Goal: Information Seeking & Learning: Understand process/instructions

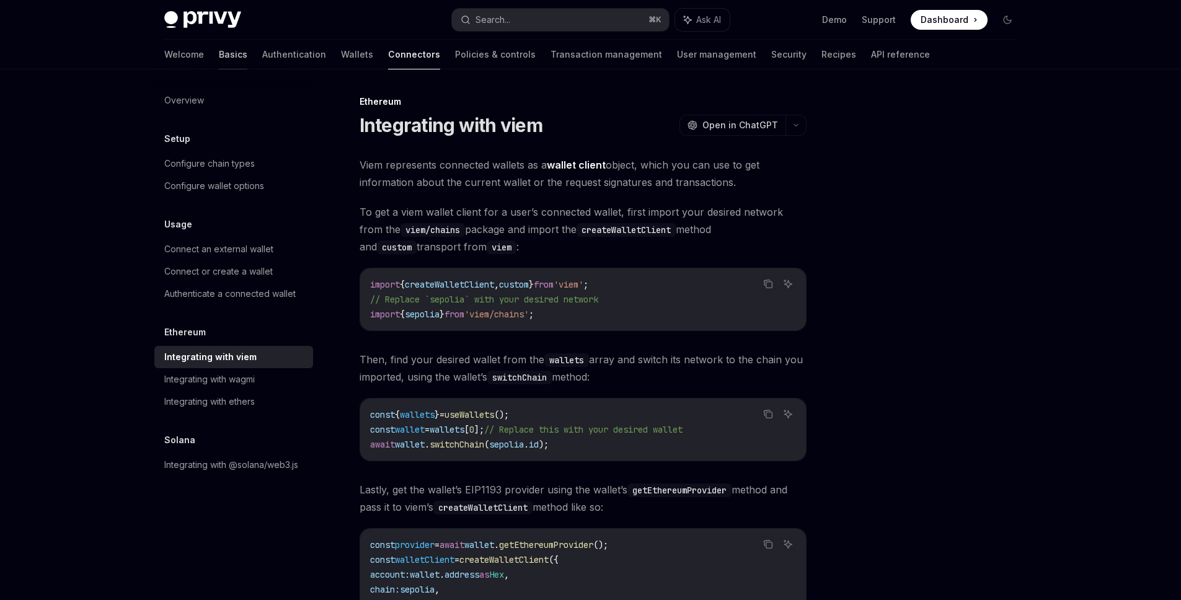
click at [219, 59] on link "Basics" at bounding box center [233, 55] width 29 height 30
type textarea "*"
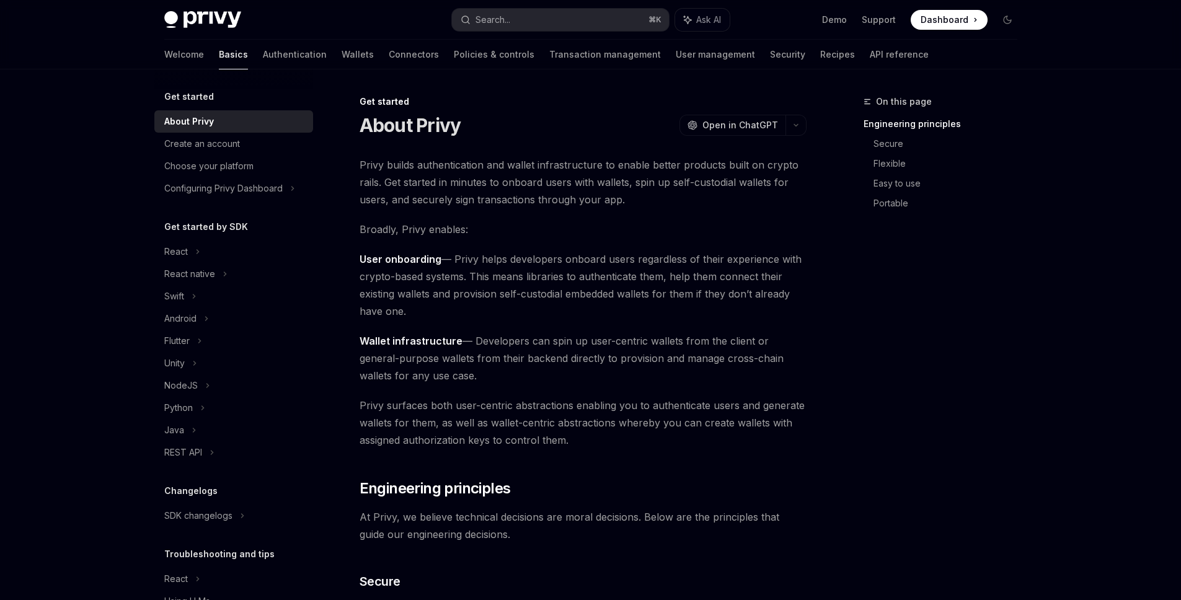
scroll to position [60, 0]
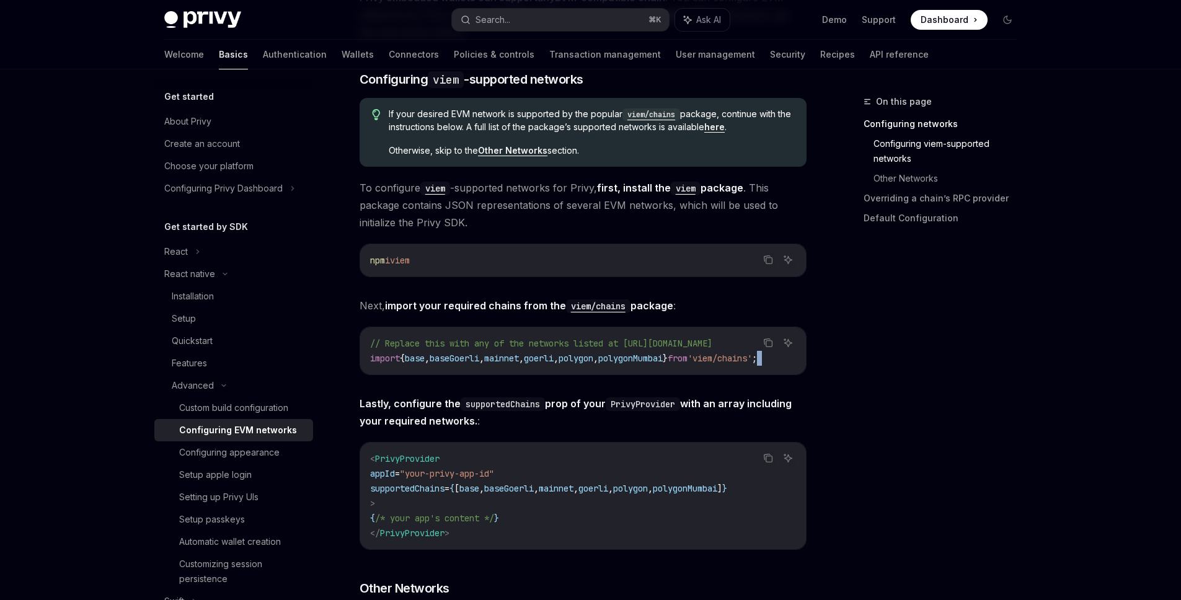
drag, startPoint x: 427, startPoint y: 380, endPoint x: 512, endPoint y: 382, distance: 85.0
drag, startPoint x: 511, startPoint y: 380, endPoint x: 548, endPoint y: 375, distance: 36.9
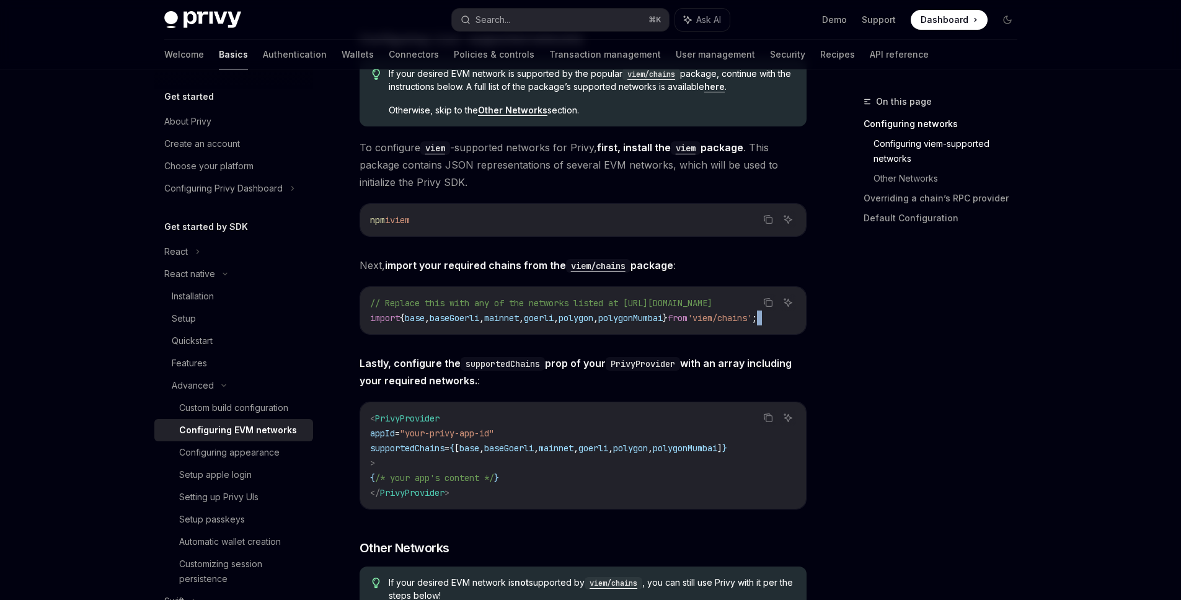
scroll to position [519, 0]
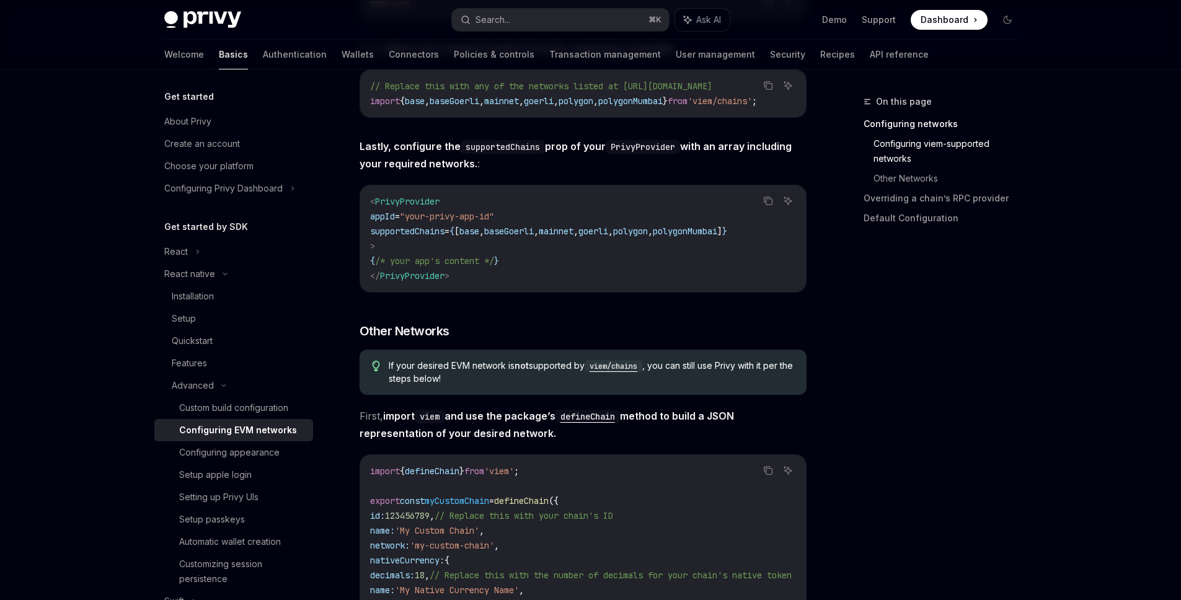
click at [442, 292] on div "< PrivyProvider appId = "your-privy-app-id" supportedChains = { [ base , baseGo…" at bounding box center [583, 238] width 446 height 107
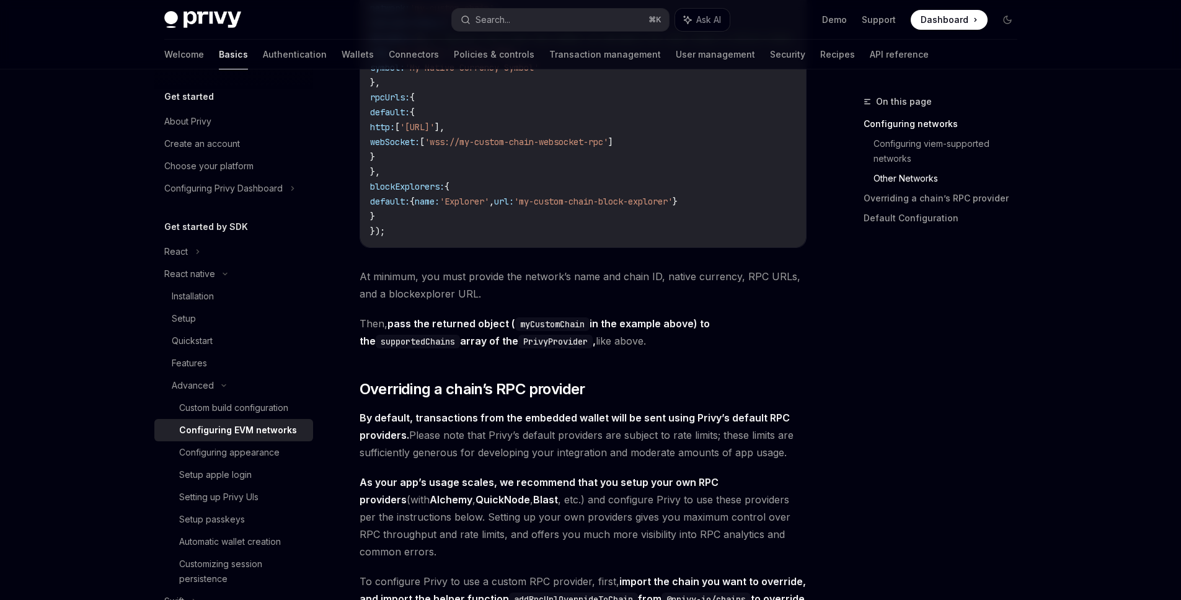
scroll to position [1065, 0]
